Goal: Information Seeking & Learning: Learn about a topic

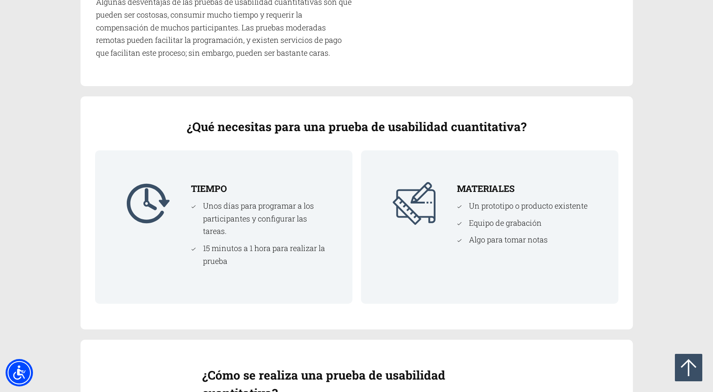
scroll to position [662, 0]
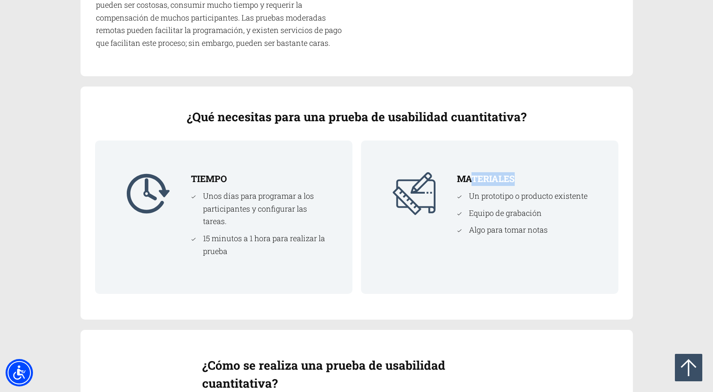
drag, startPoint x: 455, startPoint y: 185, endPoint x: 478, endPoint y: 187, distance: 23.2
click at [472, 182] on div "MATERIALES Un prototipo o producto existente Equipo de grabación Algo para toma…" at bounding box center [527, 206] width 141 height 69
click at [498, 203] on ul "Un prototipo o producto existente Equipo de grabación Algo para tomar notas" at bounding box center [522, 213] width 131 height 47
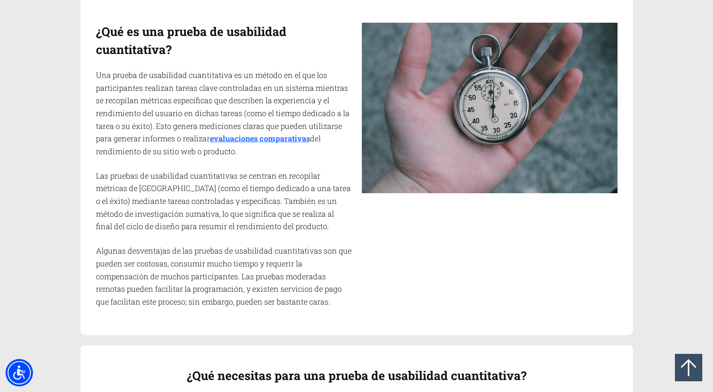
scroll to position [405, 0]
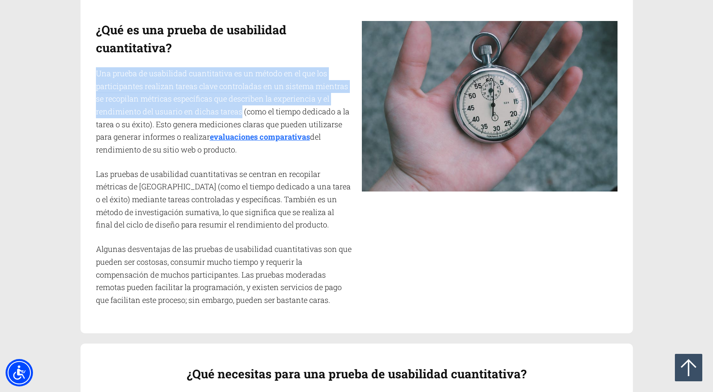
drag, startPoint x: 242, startPoint y: 111, endPoint x: 97, endPoint y: 75, distance: 148.7
click at [97, 75] on font "Una prueba de usabilidad cuantitativa es un método en el que los participantes …" at bounding box center [223, 105] width 254 height 74
copy font "Una prueba de usabilidad cuantitativa es un método en el que los participantes …"
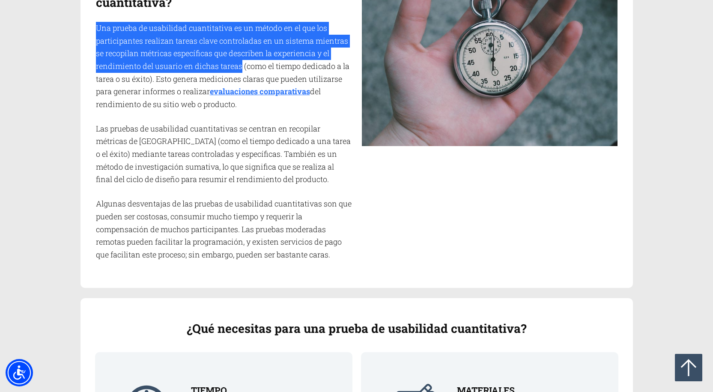
scroll to position [448, 0]
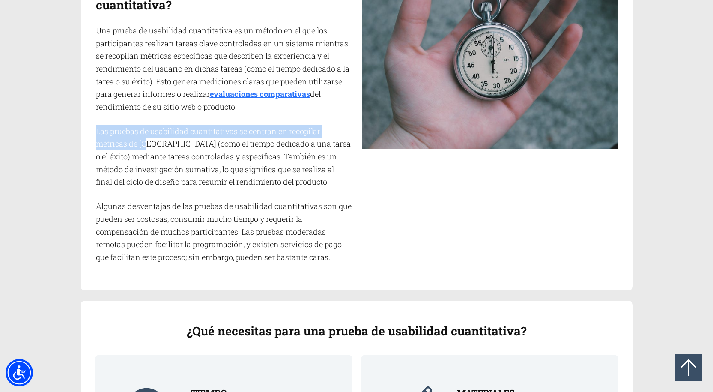
drag, startPoint x: 152, startPoint y: 144, endPoint x: 96, endPoint y: 134, distance: 56.9
click at [96, 134] on font "Las pruebas de usabilidad cuantitativas se centran en recopilar métricas de [GE…" at bounding box center [223, 156] width 255 height 61
copy font "Las pruebas de usabilidad cuantitativas se centran en recopilar métricas de UX"
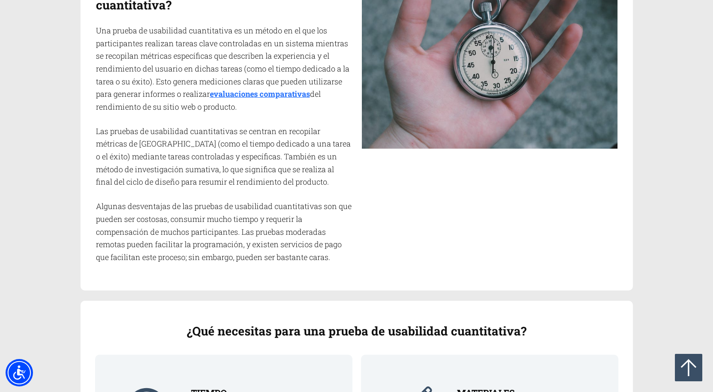
click at [103, 159] on font "Las pruebas de usabilidad cuantitativas se centran en recopilar métricas de [GE…" at bounding box center [223, 156] width 255 height 61
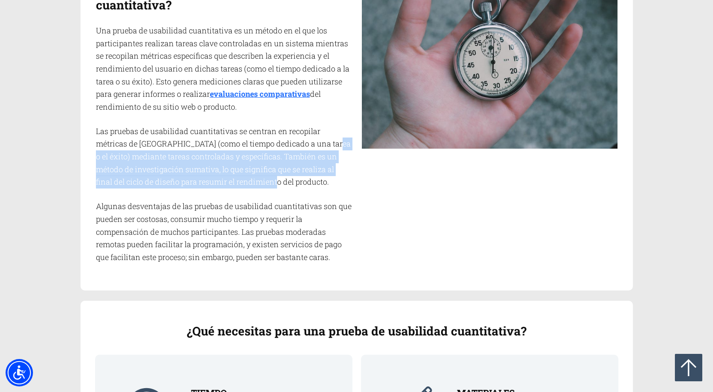
drag, startPoint x: 113, startPoint y: 157, endPoint x: 309, endPoint y: 180, distance: 197.6
click at [309, 180] on p "Las pruebas de usabilidad cuantitativas se centran en recopilar métricas de [GE…" at bounding box center [224, 156] width 256 height 63
copy font "mediante tareas controladas y específicas. También es un método de investigació…"
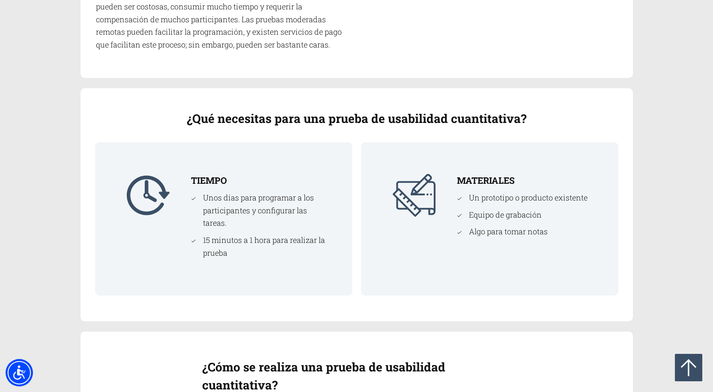
scroll to position [685, 0]
